Goal: Find specific page/section: Find specific page/section

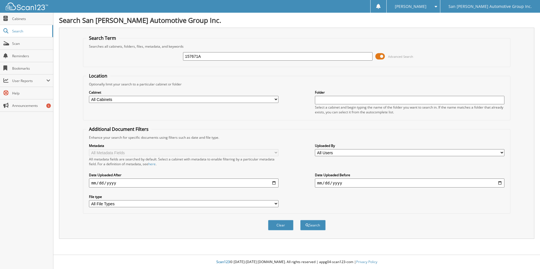
type input "157671A"
click at [300, 220] on button "Search" at bounding box center [312, 225] width 25 height 10
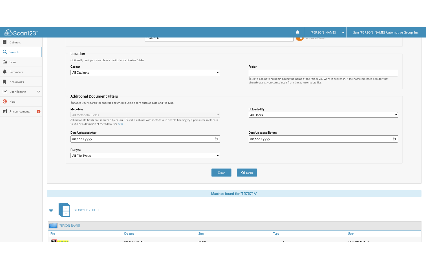
scroll to position [82, 0]
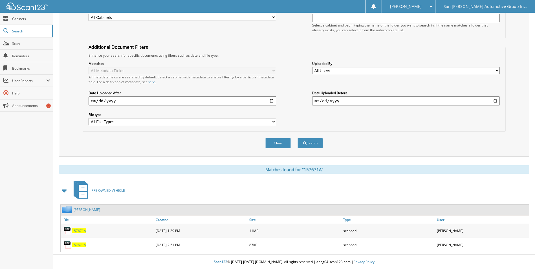
click at [79, 231] on span "157671A" at bounding box center [79, 231] width 14 height 5
